Goal: Contribute content: Contribute content

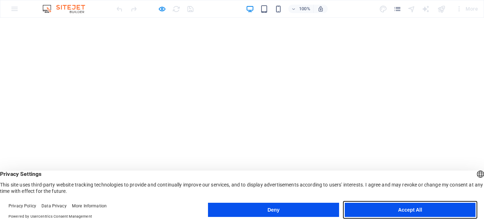
click at [0, 0] on button "Accept All" at bounding box center [0, 0] width 0 height 0
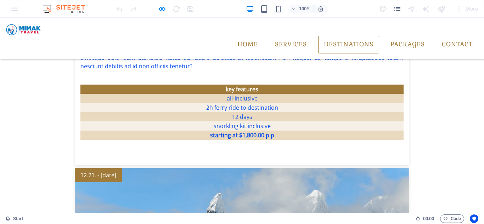
scroll to position [1062, 0]
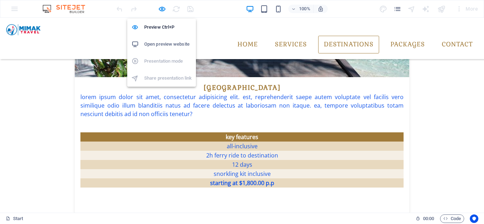
drag, startPoint x: 163, startPoint y: 9, endPoint x: 205, endPoint y: 15, distance: 41.8
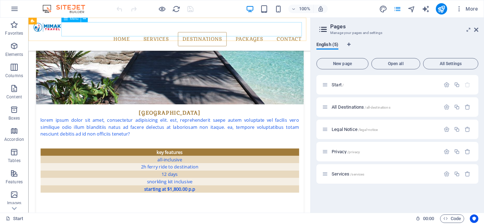
scroll to position [1111, 0]
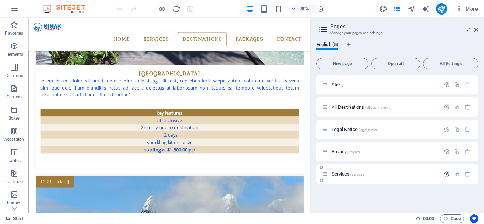
click at [444, 174] on icon "button" at bounding box center [446, 174] width 6 height 6
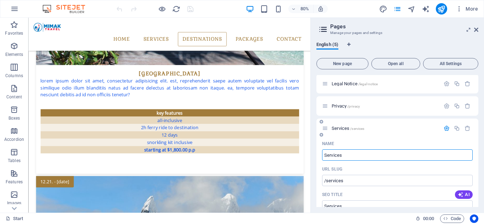
scroll to position [35, 0]
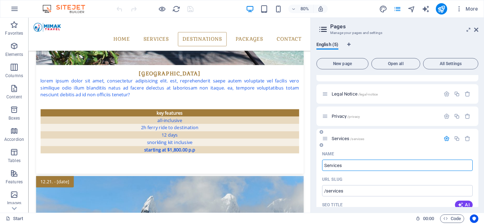
click at [339, 136] on span "Services /services" at bounding box center [347, 138] width 33 height 5
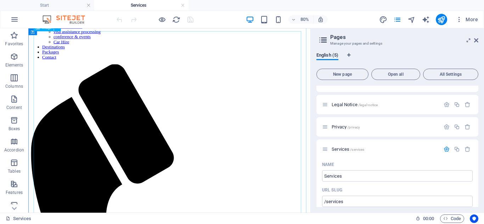
scroll to position [0, 0]
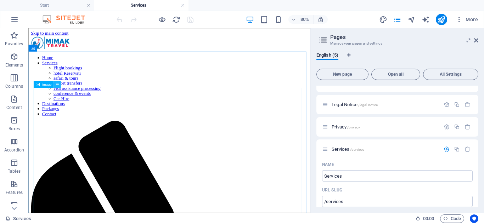
click at [57, 85] on icon at bounding box center [57, 84] width 3 height 6
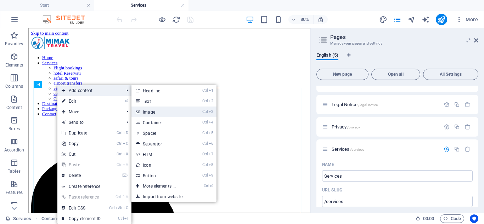
click at [156, 110] on link "Ctrl 3 Image" at bounding box center [160, 112] width 58 height 11
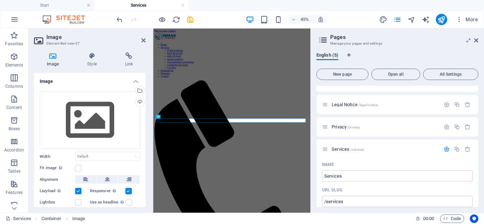
scroll to position [207, 0]
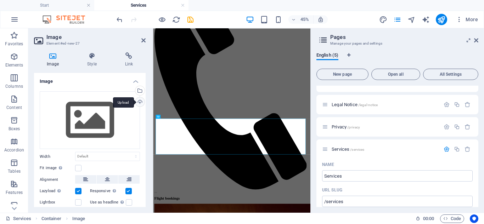
click at [137, 102] on div "Upload" at bounding box center [139, 102] width 11 height 11
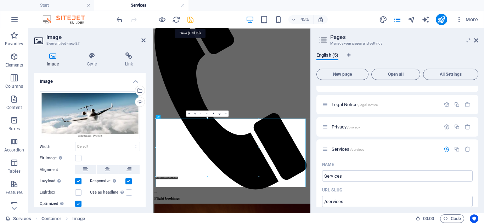
click at [189, 18] on icon "save" at bounding box center [190, 20] width 8 height 8
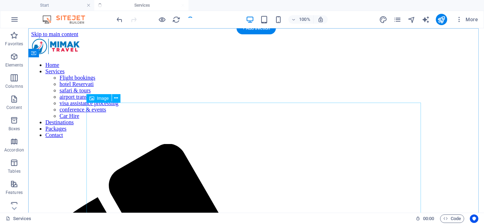
click at [115, 98] on icon at bounding box center [116, 98] width 4 height 7
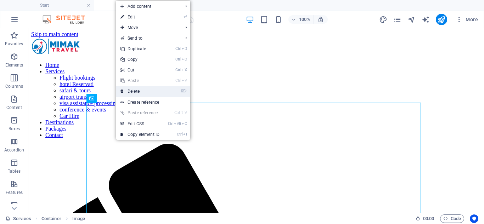
click at [142, 91] on link "⌦ Delete" at bounding box center [139, 91] width 47 height 11
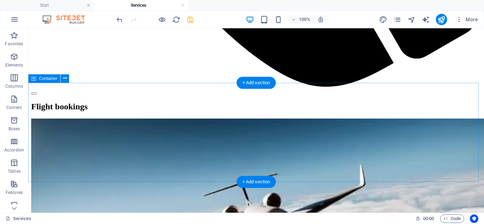
scroll to position [680, 0]
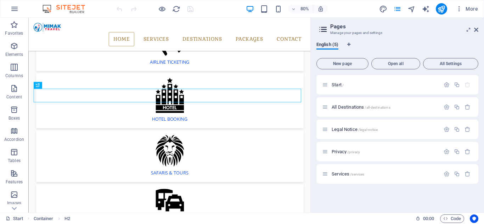
scroll to position [439, 0]
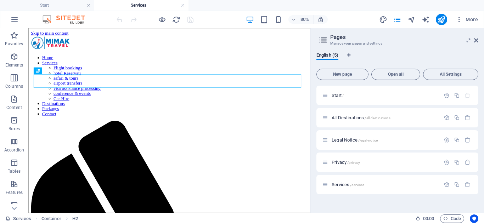
scroll to position [0, 0]
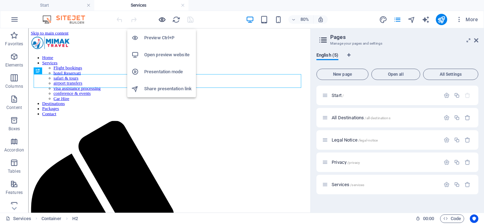
click at [0, 0] on icon "button" at bounding box center [0, 0] width 0 height 0
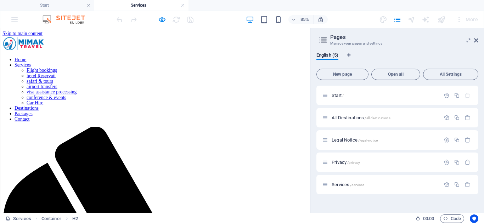
click at [31, 62] on link "Home" at bounding box center [24, 65] width 14 height 6
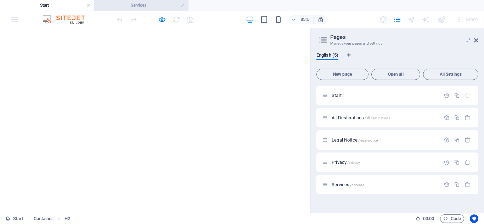
click at [153, 7] on h4 "Services" at bounding box center [141, 5] width 94 height 8
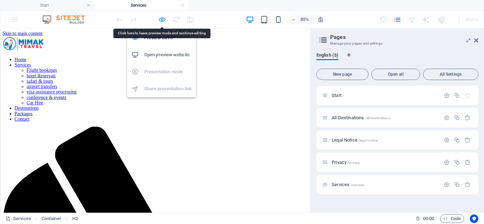
click at [0, 0] on icon "button" at bounding box center [0, 0] width 0 height 0
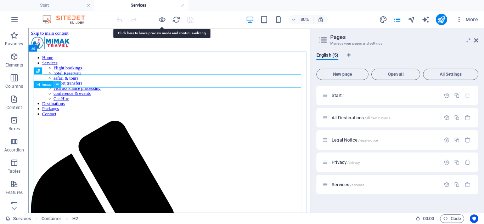
click at [59, 84] on icon at bounding box center [57, 84] width 3 height 6
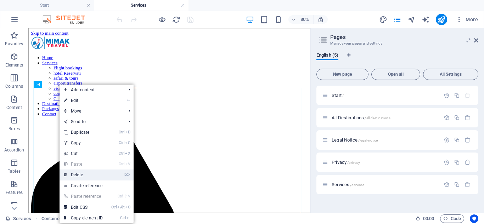
click at [0, 0] on link "⌦ Delete" at bounding box center [0, 0] width 0 height 0
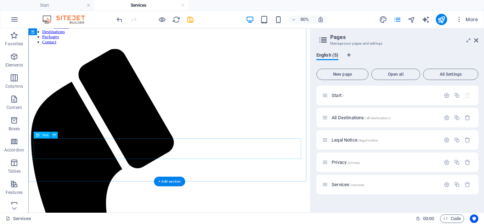
scroll to position [106, 0]
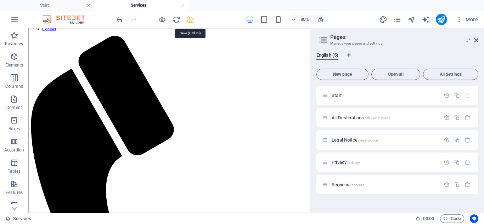
drag, startPoint x: 190, startPoint y: 19, endPoint x: 179, endPoint y: 19, distance: 11.0
click at [0, 0] on icon "save" at bounding box center [0, 0] width 0 height 0
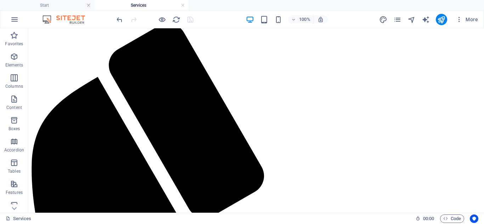
scroll to position [177, 0]
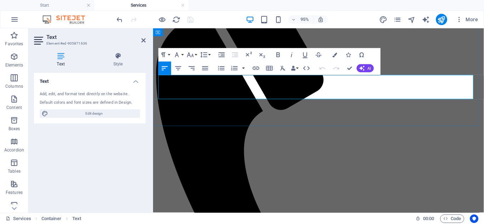
click at [195, 55] on button "Font Size" at bounding box center [191, 54] width 13 height 13
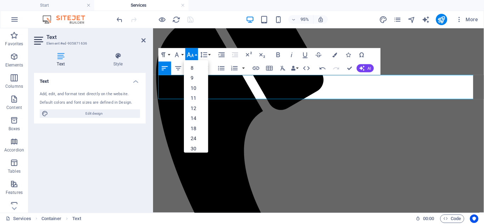
click at [195, 55] on button "Font Size" at bounding box center [191, 54] width 13 height 13
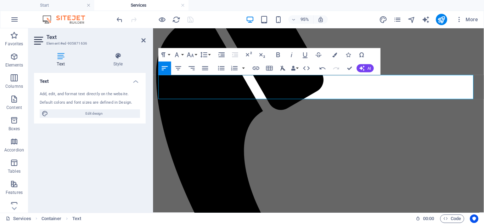
click at [281, 69] on icon "button" at bounding box center [282, 68] width 5 height 5
click at [195, 56] on button "Font Size" at bounding box center [191, 54] width 13 height 13
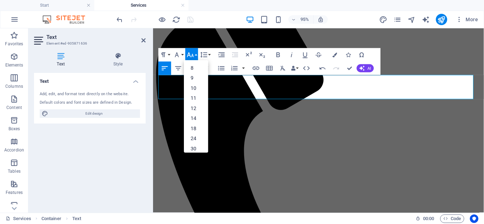
click at [195, 56] on button "Font Size" at bounding box center [191, 54] width 13 height 13
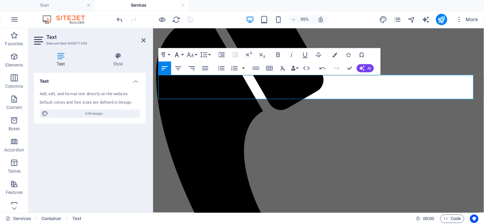
click at [181, 56] on icon "button" at bounding box center [177, 55] width 8 height 8
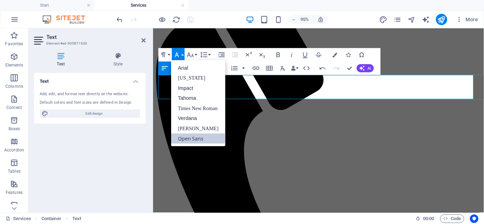
scroll to position [0, 0]
click at [181, 56] on icon "button" at bounding box center [177, 55] width 8 height 8
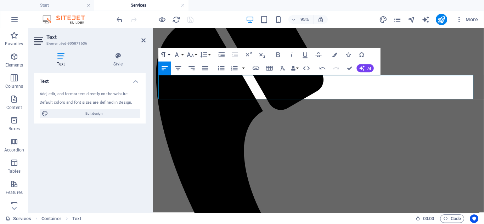
click at [167, 56] on button "Paragraph Format" at bounding box center [164, 54] width 13 height 13
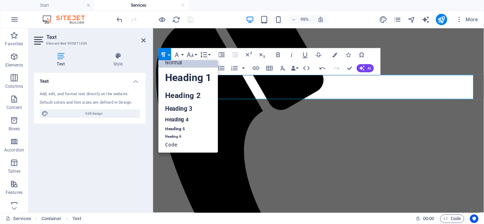
scroll to position [6, 0]
click at [167, 56] on button "Paragraph Format" at bounding box center [164, 54] width 13 height 13
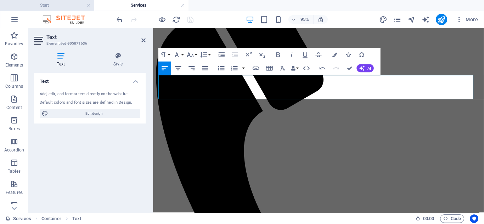
click at [69, 7] on h4 "Start" at bounding box center [47, 5] width 94 height 8
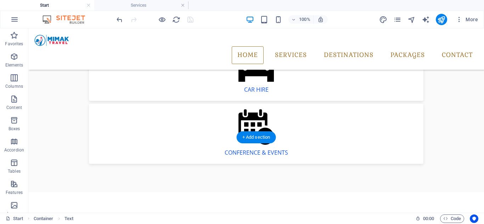
scroll to position [602, 0]
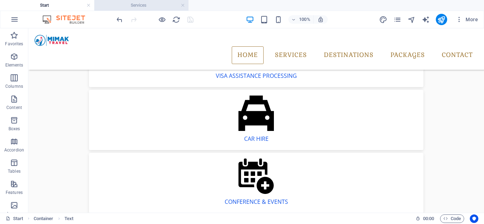
click at [134, 6] on h4 "Services" at bounding box center [141, 5] width 94 height 8
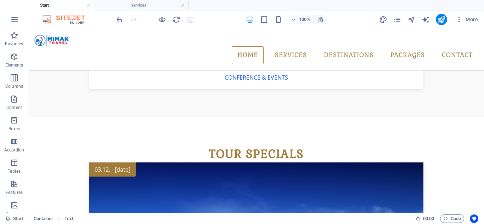
scroll to position [0, 0]
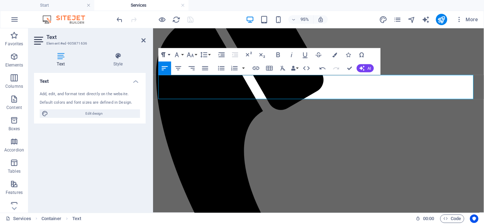
click at [168, 56] on button "Paragraph Format" at bounding box center [164, 54] width 13 height 13
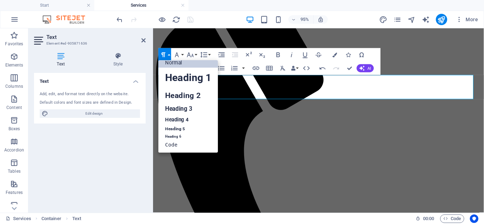
click at [168, 56] on button "Paragraph Format" at bounding box center [164, 54] width 13 height 13
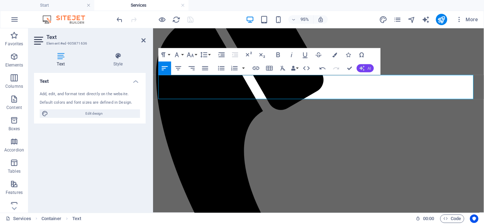
click at [366, 69] on button "AI" at bounding box center [364, 68] width 17 height 8
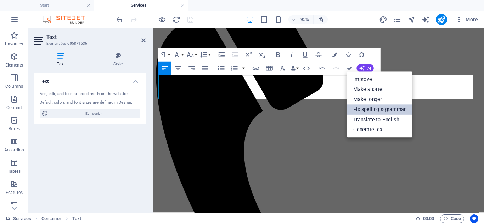
click at [373, 112] on link "Fix spelling & grammar" at bounding box center [379, 109] width 65 height 10
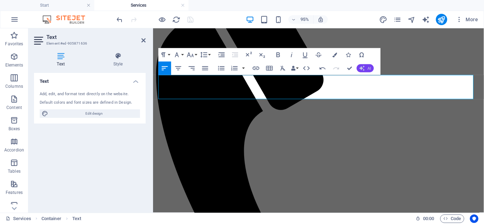
click at [365, 69] on button "AI" at bounding box center [364, 68] width 17 height 8
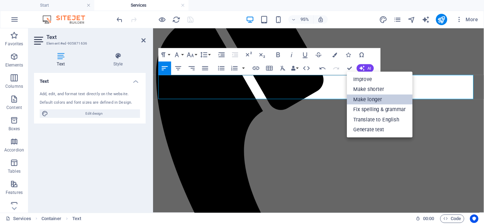
click at [360, 99] on link "Make longer" at bounding box center [379, 100] width 65 height 10
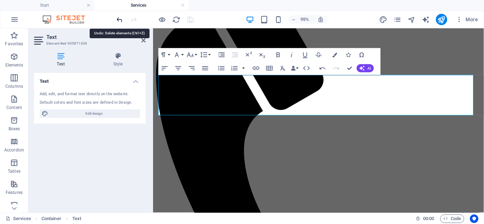
click at [0, 0] on icon "undo" at bounding box center [0, 0] width 0 height 0
click at [370, 67] on span "AI" at bounding box center [369, 69] width 4 height 4
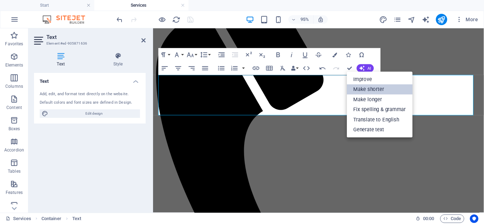
click at [378, 91] on link "Make shorter" at bounding box center [379, 89] width 65 height 10
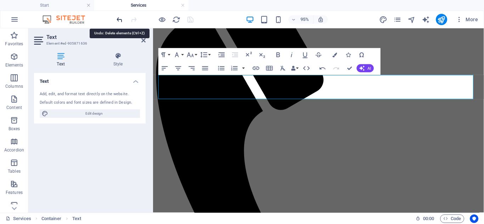
click at [0, 0] on icon "undo" at bounding box center [0, 0] width 0 height 0
click at [367, 68] on span "AI" at bounding box center [369, 69] width 4 height 4
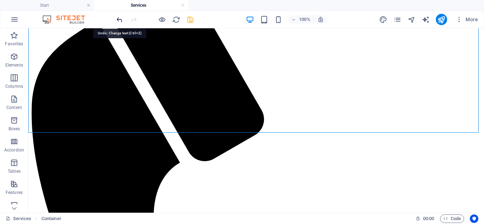
click at [0, 0] on icon "undo" at bounding box center [0, 0] width 0 height 0
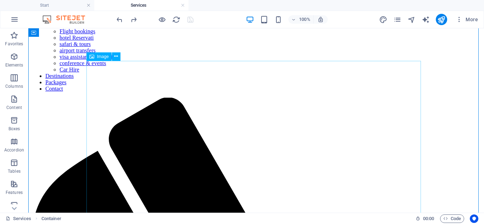
scroll to position [35, 0]
